Goal: Task Accomplishment & Management: Complete application form

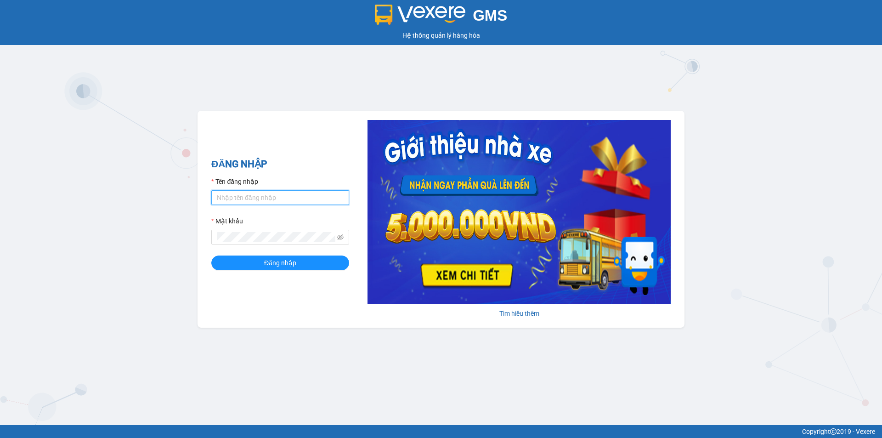
click at [249, 196] on input "Tên đăng nhập" at bounding box center [280, 197] width 138 height 15
type input "phuongthao.tienoanh"
click at [341, 237] on icon "eye-invisible" at bounding box center [341, 238] width 2 height 2
click at [188, 250] on div "GMS Hệ thống quản lý hàng hóa ĐĂNG NHẬP Tên đăng nhập phuongthao.tienoanh Mật k…" at bounding box center [441, 212] width 882 height 425
click at [231, 261] on button "Đăng nhập" at bounding box center [280, 262] width 138 height 15
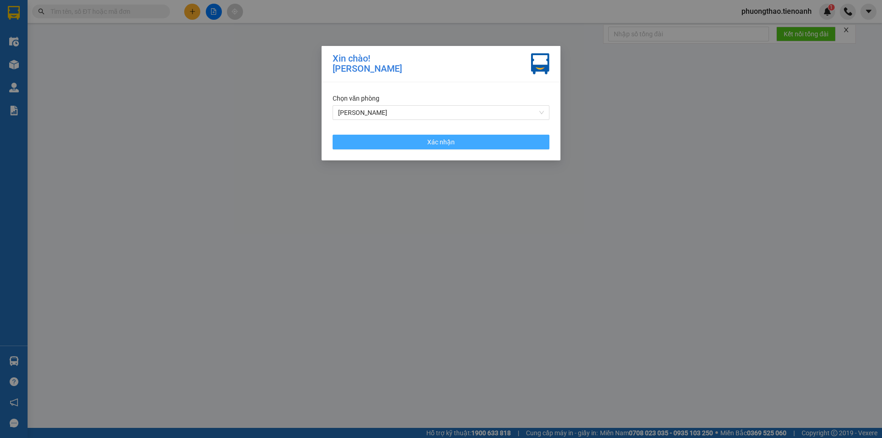
click at [404, 144] on button "Xác nhận" at bounding box center [440, 142] width 217 height 15
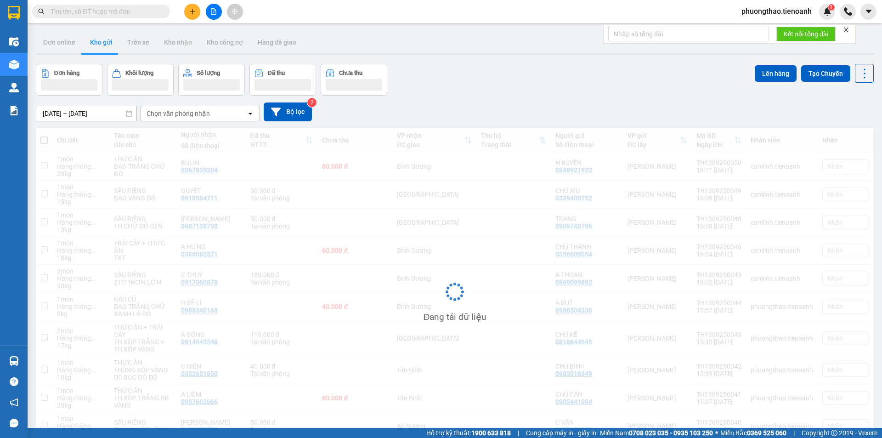
click at [195, 12] on icon "plus" at bounding box center [192, 11] width 6 height 6
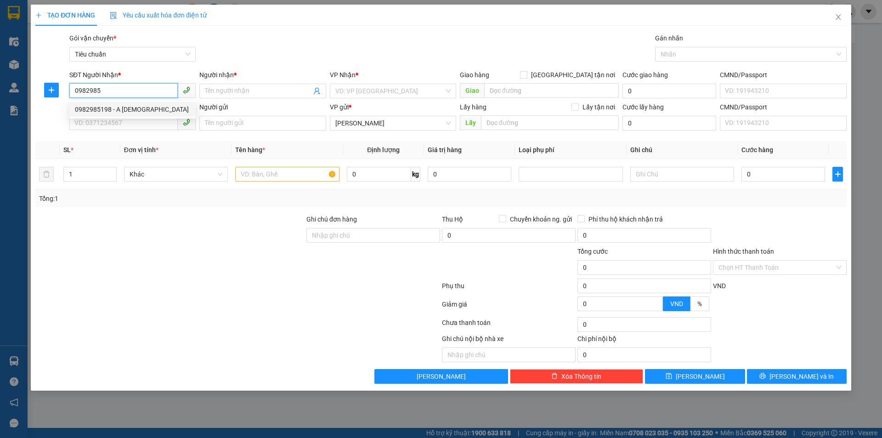
click at [131, 109] on div "0982985198 - A [DEMOGRAPHIC_DATA]" at bounding box center [132, 109] width 115 height 10
type input "0982985198"
type input "[DEMOGRAPHIC_DATA]"
type input "066176003309"
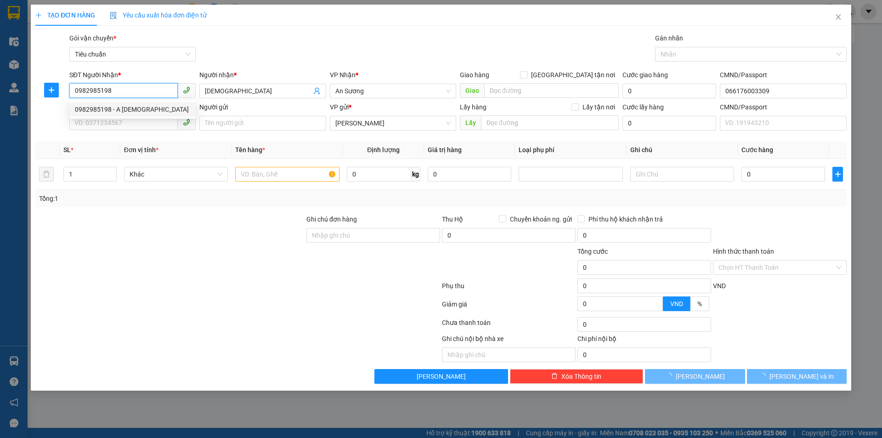
type input "70.000"
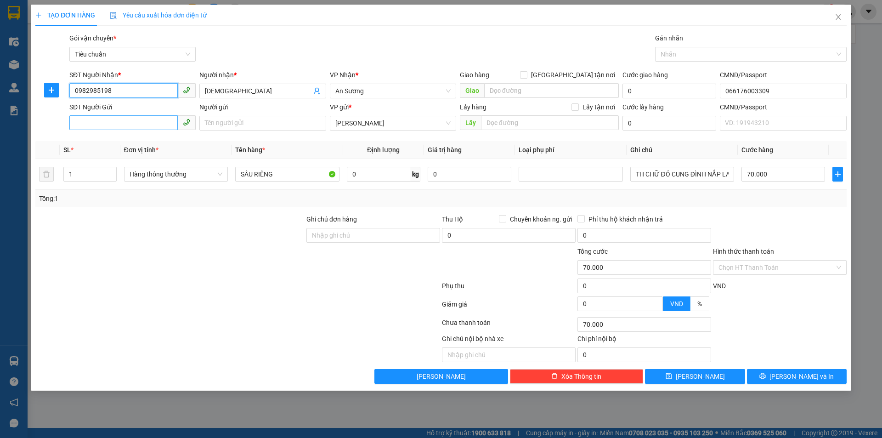
type input "0982985198"
click at [124, 129] on input "SĐT Người Gửi" at bounding box center [123, 122] width 108 height 15
click at [129, 141] on div "0905668382 - CHÚ THỐNG" at bounding box center [132, 141] width 115 height 10
type input "0905668382"
type input "CHÚ THỐNG"
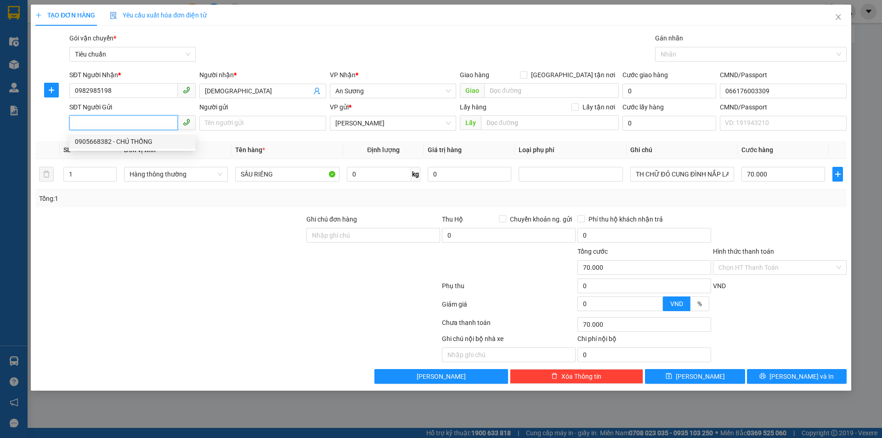
type input "066097007477"
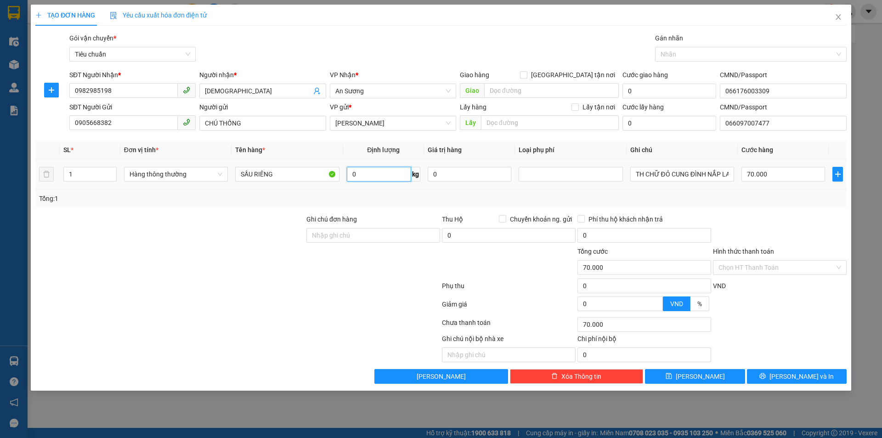
click at [373, 172] on input "0" at bounding box center [379, 174] width 64 height 15
type input "46"
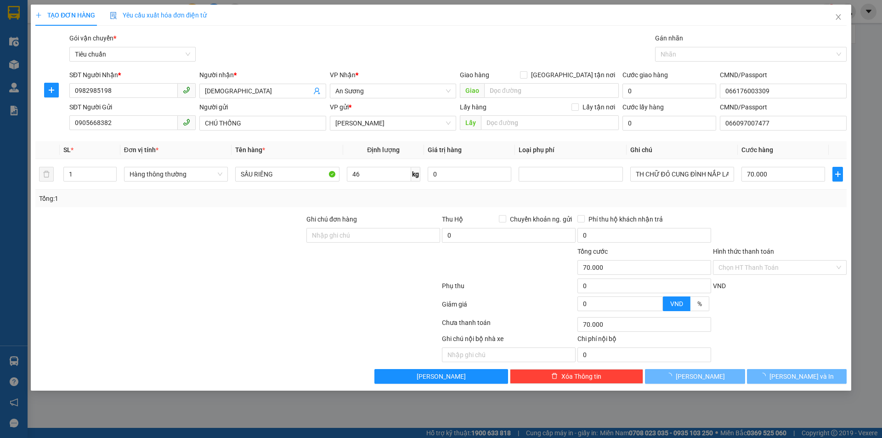
click at [358, 282] on div at bounding box center [237, 287] width 406 height 18
type input "90.000"
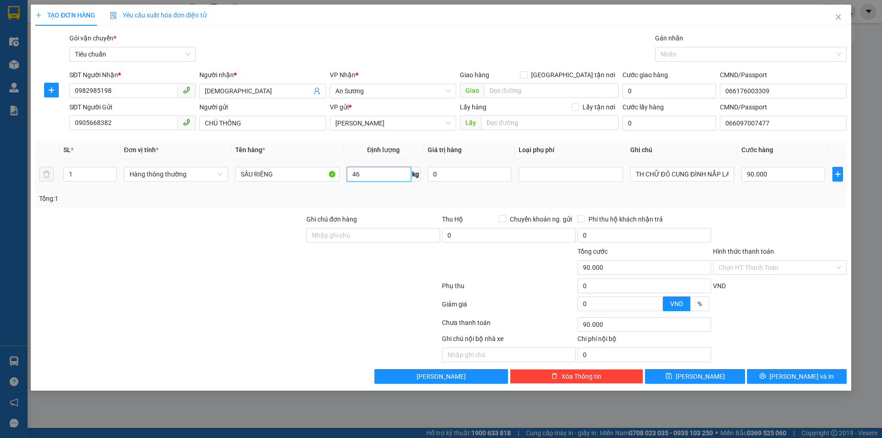
click at [389, 177] on input "46" at bounding box center [379, 174] width 64 height 15
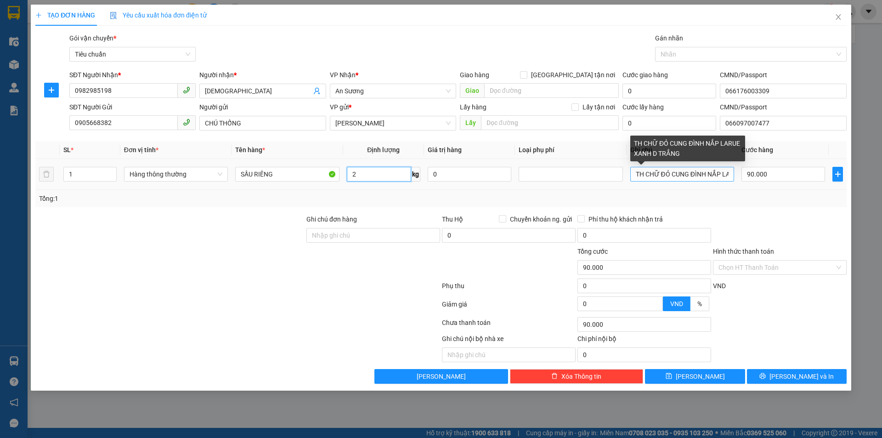
type input "2"
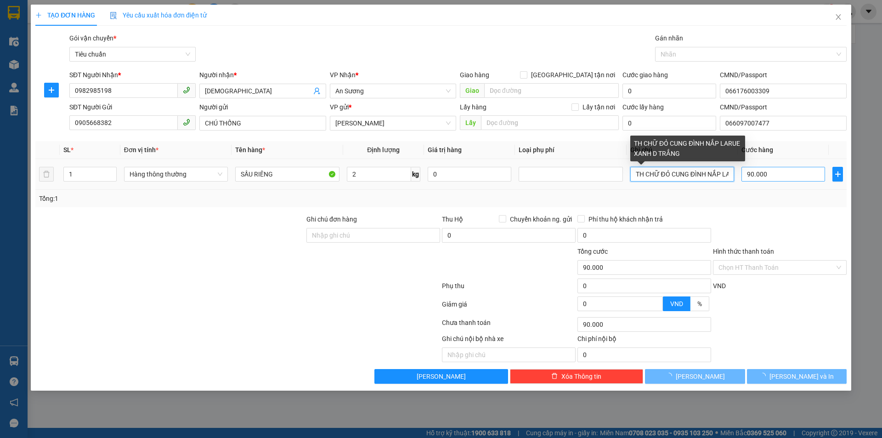
type input "30.000"
drag, startPoint x: 672, startPoint y: 176, endPoint x: 794, endPoint y: 167, distance: 121.6
click at [794, 167] on tr "1 Hàng thông thường SẦU RIÊNG 2 kg 0 TH CHỮ ĐỎ CUNG ĐÌNH NẮP LARUE XANH D TRẮNG…" at bounding box center [440, 174] width 811 height 31
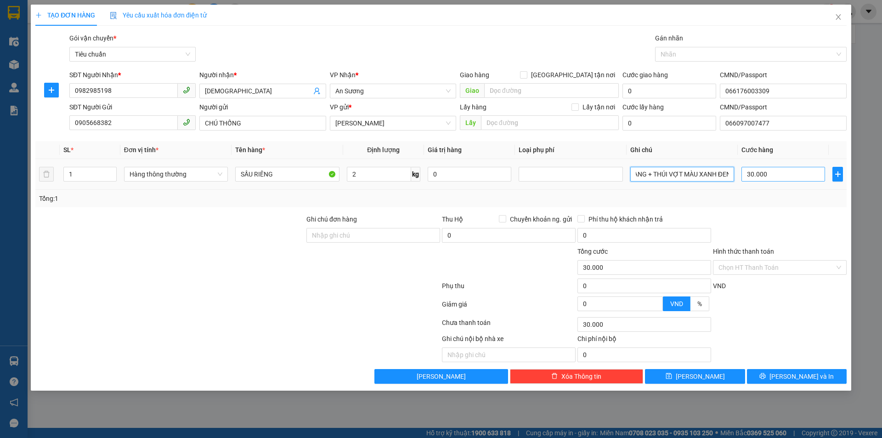
scroll to position [0, 103]
type input "TH CHỮ ĐỎ ĐEN + THÙNG XỐP VÀNG + THÚI VỢT MÀU XANH ĐEN"
click at [806, 172] on input "30.000" at bounding box center [783, 174] width 84 height 15
type input "4"
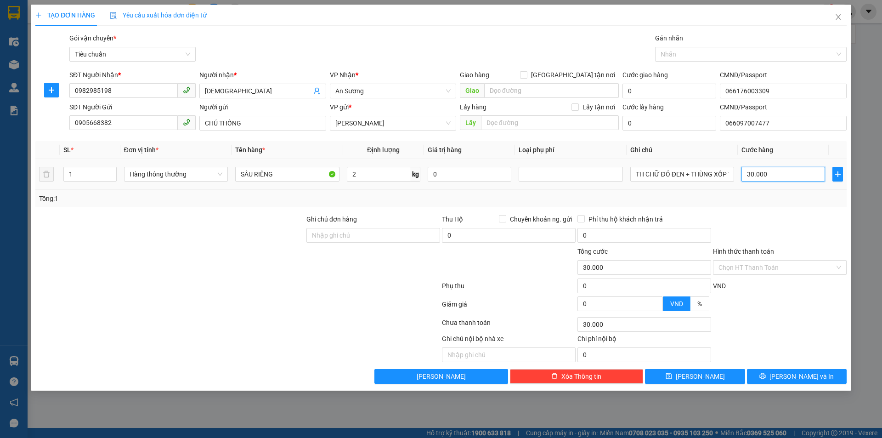
type input "4"
type input "46"
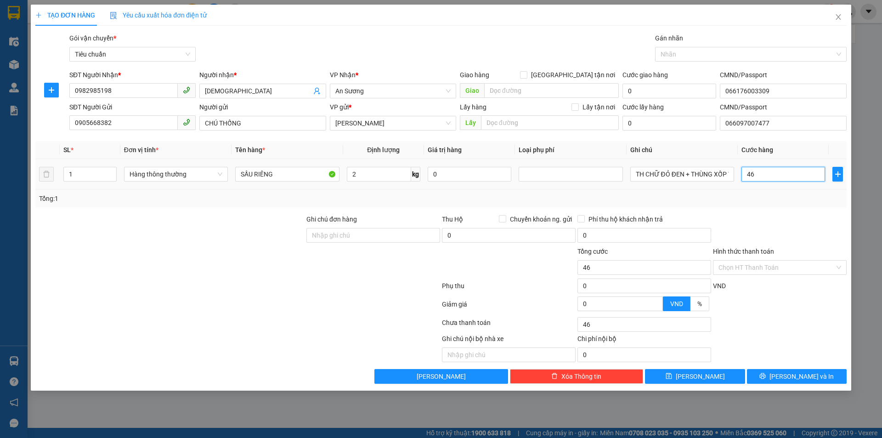
type input "0"
type input "46/3"
type input "15.000"
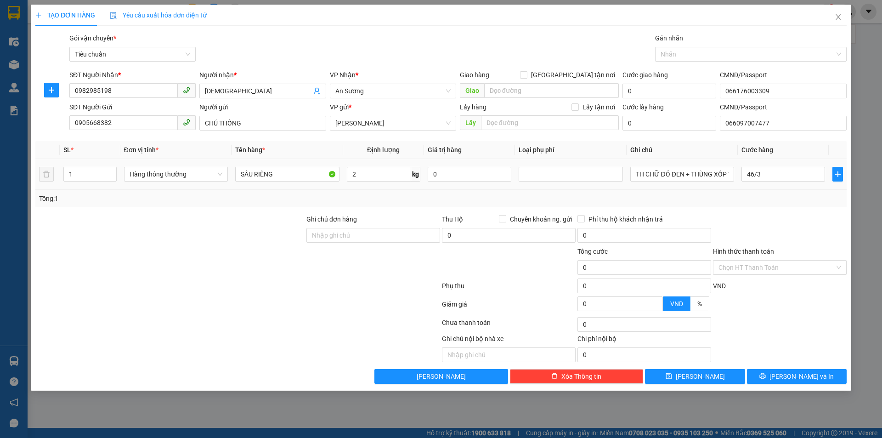
type input "15.000"
click at [826, 210] on div "Transit Pickup Surcharge Ids Transit Deliver Surcharge Ids Transit Deliver Surc…" at bounding box center [440, 208] width 811 height 350
click at [364, 175] on input "2" at bounding box center [379, 174] width 64 height 15
type input "15"
click at [225, 245] on div at bounding box center [169, 230] width 271 height 32
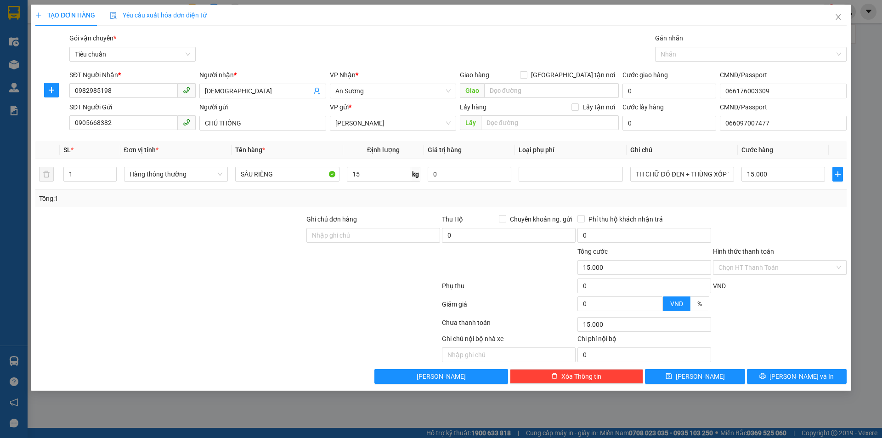
type input "50.000"
drag, startPoint x: 73, startPoint y: 173, endPoint x: 63, endPoint y: 175, distance: 10.4
click at [64, 175] on input "1" at bounding box center [90, 174] width 52 height 14
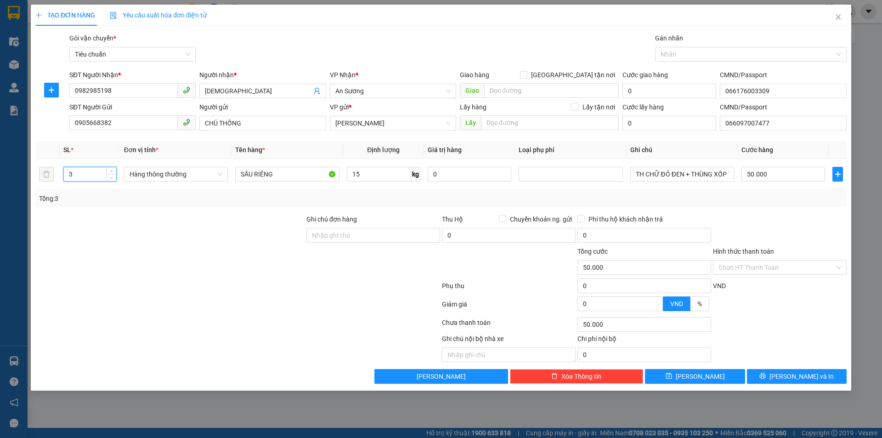
click at [114, 245] on div at bounding box center [169, 230] width 271 height 32
click at [792, 176] on input "50.000" at bounding box center [783, 174] width 84 height 15
drag, startPoint x: 74, startPoint y: 177, endPoint x: 64, endPoint y: 176, distance: 9.7
click at [64, 176] on input "3" at bounding box center [90, 174] width 52 height 14
type input "2"
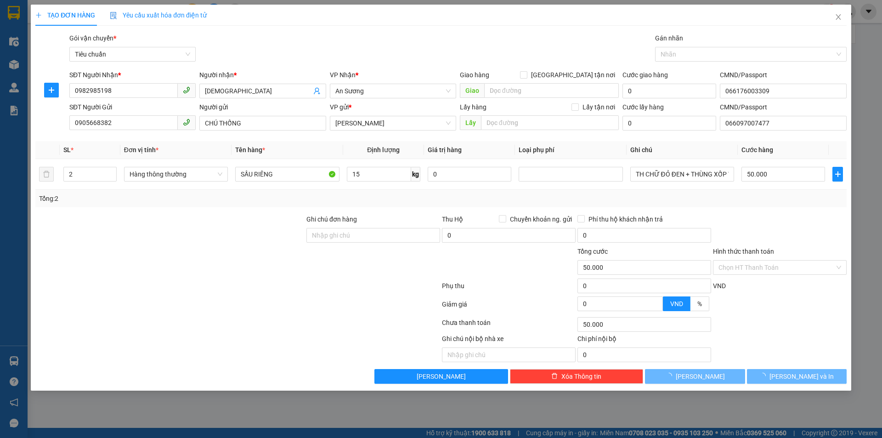
click at [156, 237] on div at bounding box center [169, 230] width 271 height 32
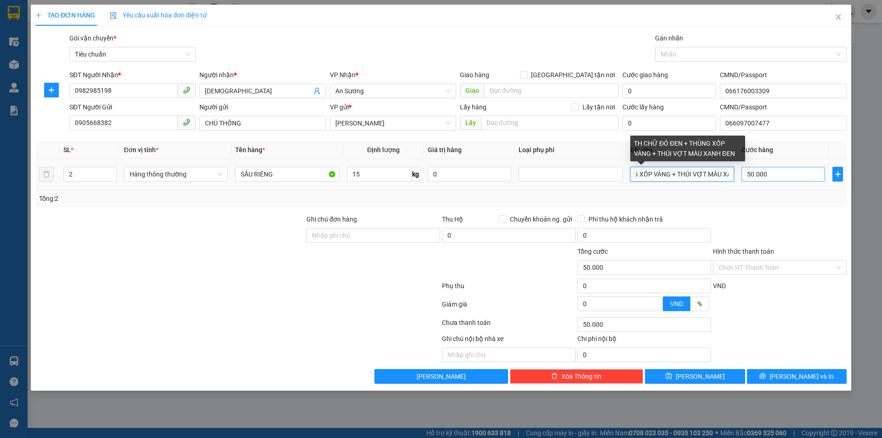
scroll to position [0, 103]
drag, startPoint x: 704, startPoint y: 175, endPoint x: 745, endPoint y: 172, distance: 40.5
click at [745, 172] on tr "2 Hàng thông thường SẦU RIÊNG 15 kg 0 TH CHỮ ĐỎ ĐEN + THÙNG XỐP VÀNG + THÚI VỢT…" at bounding box center [440, 174] width 811 height 31
click at [687, 174] on input "TH CHỮ ĐỎ ĐEN + THÙNG XỐP VÀNG + THÚI VỢT MÀU XANH ĐEN" at bounding box center [682, 174] width 104 height 15
drag, startPoint x: 645, startPoint y: 175, endPoint x: 741, endPoint y: 164, distance: 96.2
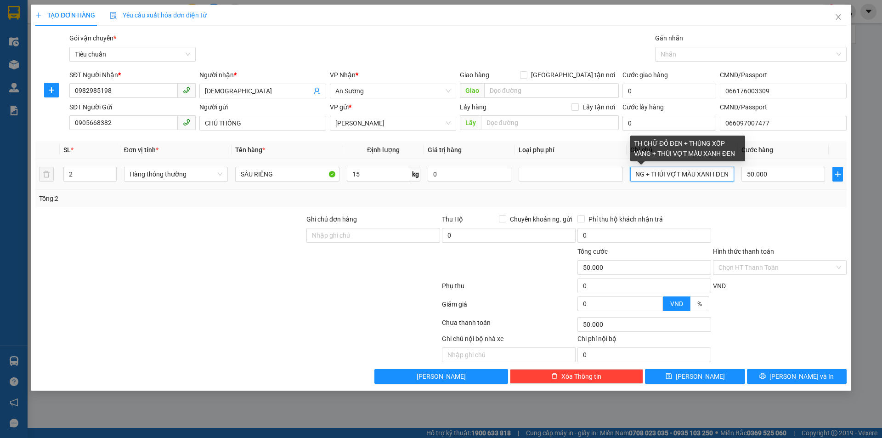
click at [738, 164] on div "Transit Pickup Surcharge Ids Transit Deliver Surcharge Ids Transit Deliver Surc…" at bounding box center [440, 208] width 811 height 350
type input "TH CHỮ ĐỎ ĐEN + THÙNG XỐP VÀNG"
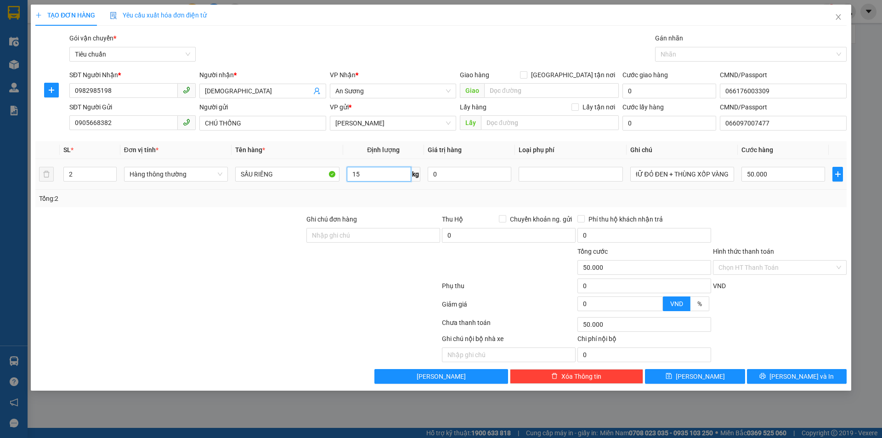
scroll to position [0, 0]
click at [376, 175] on input "15" at bounding box center [379, 174] width 64 height 15
type input "22"
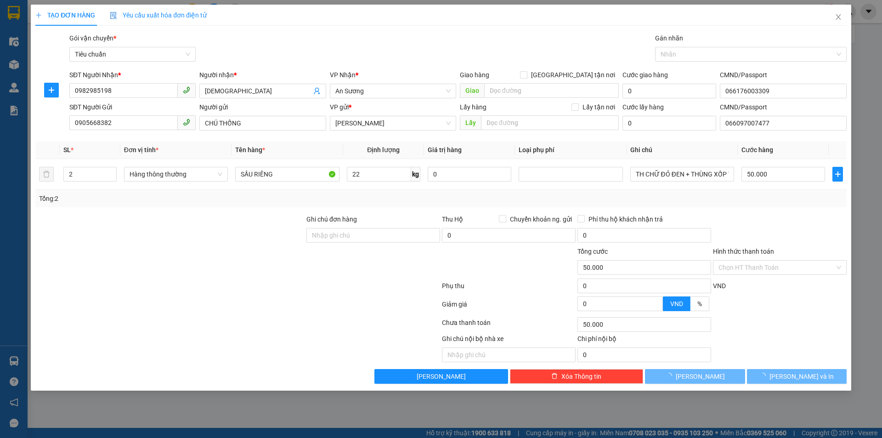
click at [674, 197] on div "Tổng: 2" at bounding box center [441, 198] width 804 height 10
type input "60.000"
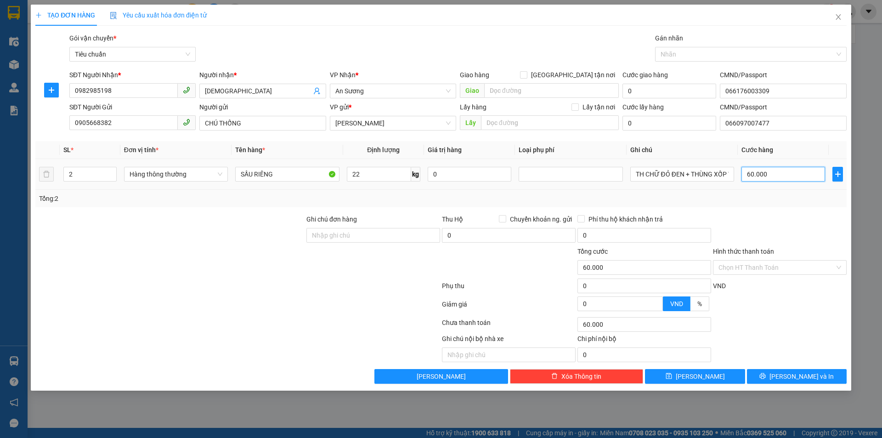
click at [789, 170] on input "60.000" at bounding box center [783, 174] width 84 height 15
type input "1"
type input "12"
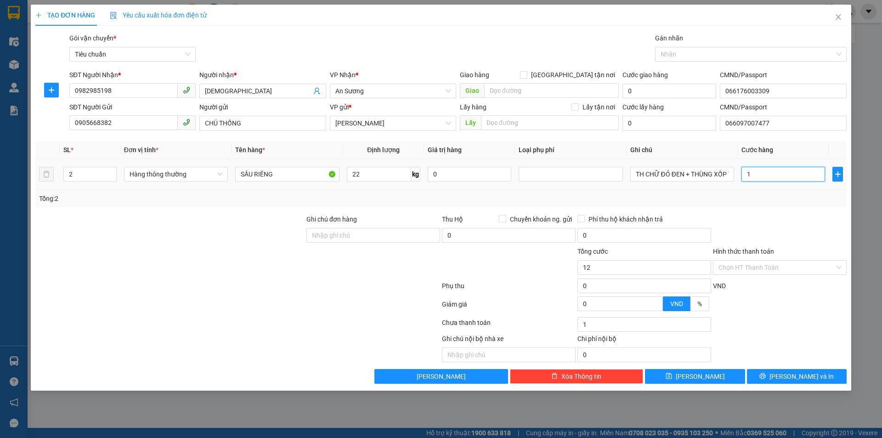
type input "12"
type input "120"
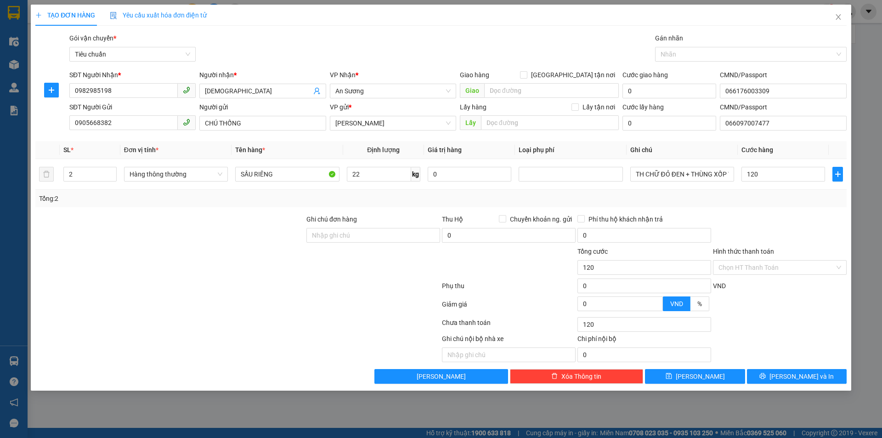
type input "120.000"
click at [778, 224] on div at bounding box center [779, 230] width 135 height 32
click at [288, 163] on td "SẦU RIÊNG" at bounding box center [286, 174] width 111 height 31
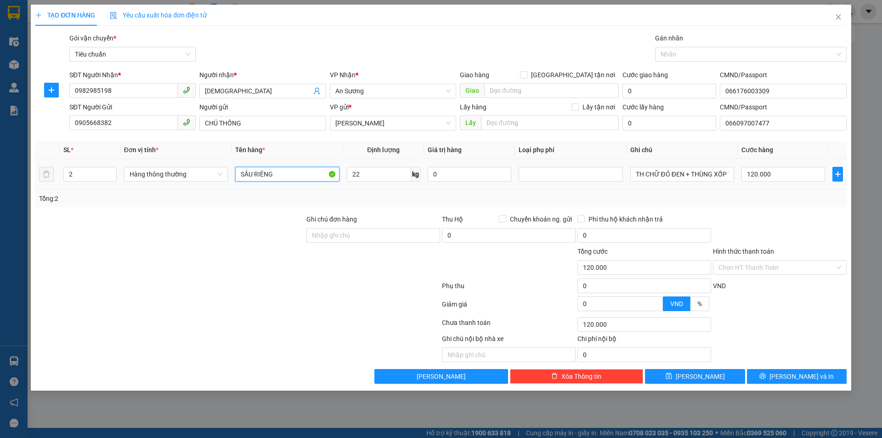
click at [293, 172] on input "SẦU RIÊNG" at bounding box center [287, 174] width 104 height 15
click at [783, 267] on input "Hình thức thanh toán" at bounding box center [776, 267] width 116 height 14
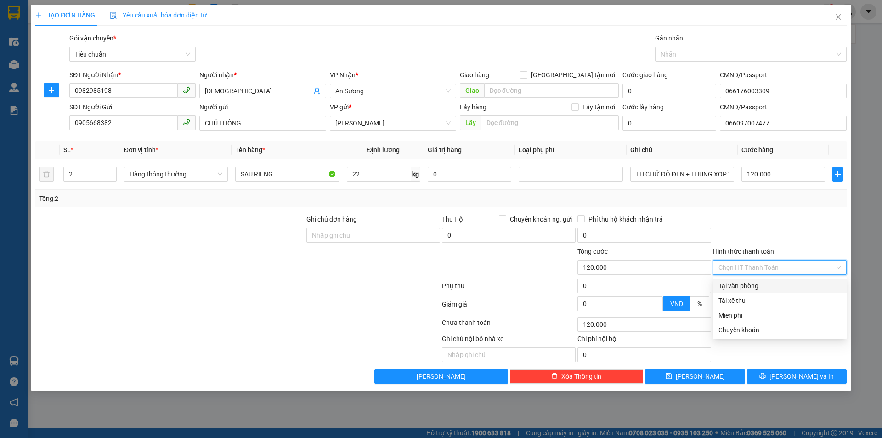
click at [775, 285] on div "Tại văn phòng" at bounding box center [779, 286] width 123 height 10
type input "0"
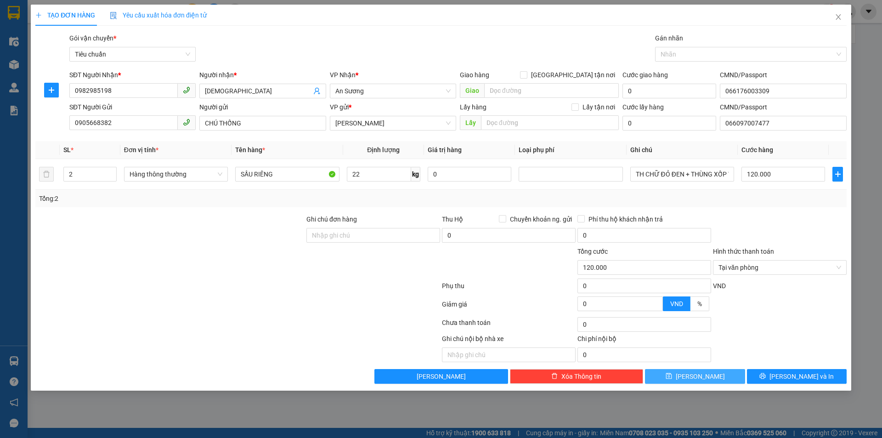
click at [672, 380] on span "save" at bounding box center [668, 375] width 6 height 7
type input "0"
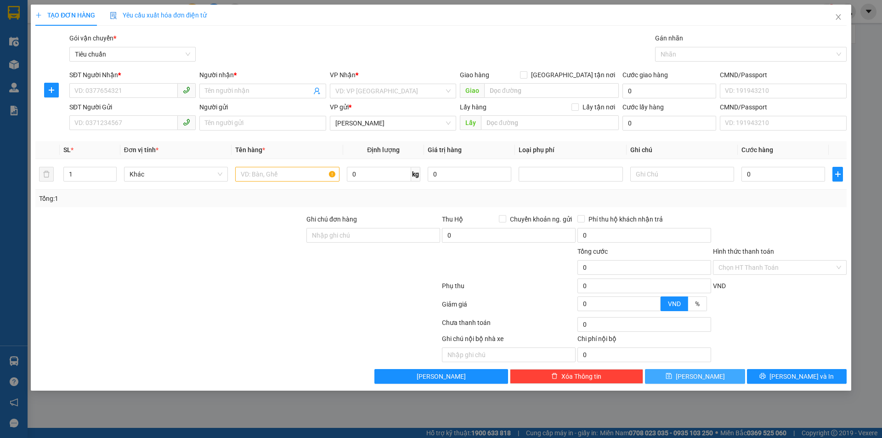
drag, startPoint x: 0, startPoint y: 456, endPoint x: 316, endPoint y: 136, distance: 449.4
drag, startPoint x: 316, startPoint y: 136, endPoint x: 839, endPoint y: 21, distance: 534.8
click at [839, 21] on icon "close" at bounding box center [837, 16] width 7 height 7
